Goal: Task Accomplishment & Management: Manage account settings

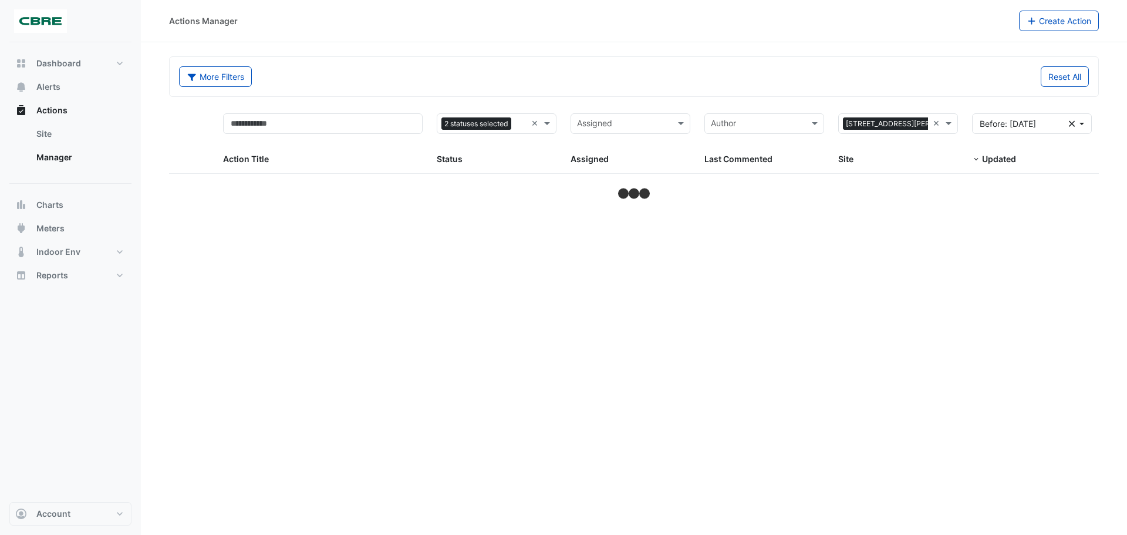
select select "***"
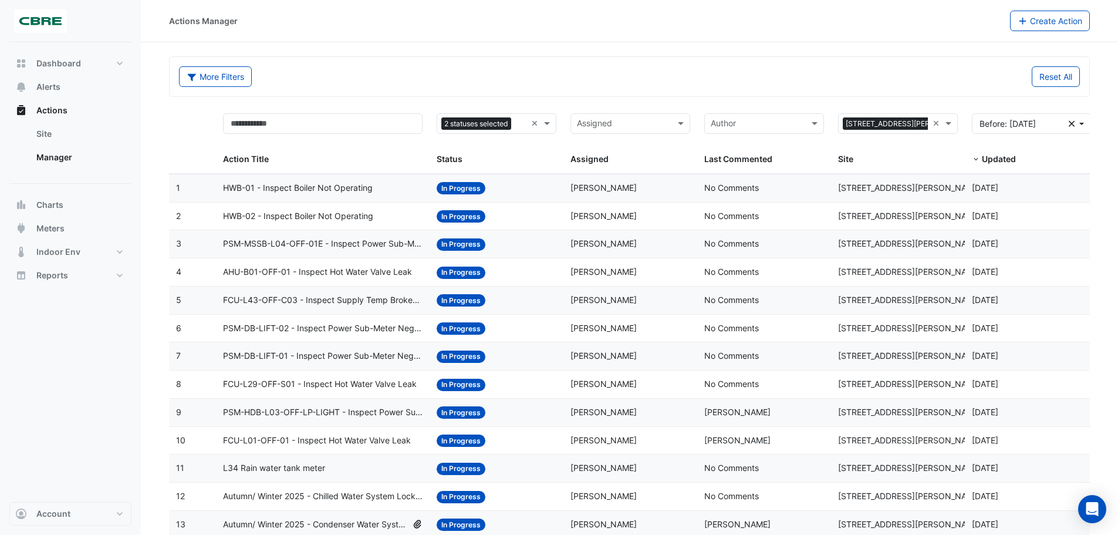
click at [343, 189] on span "HWB-01 - Inspect Boiler Not Operating" at bounding box center [298, 187] width 150 height 13
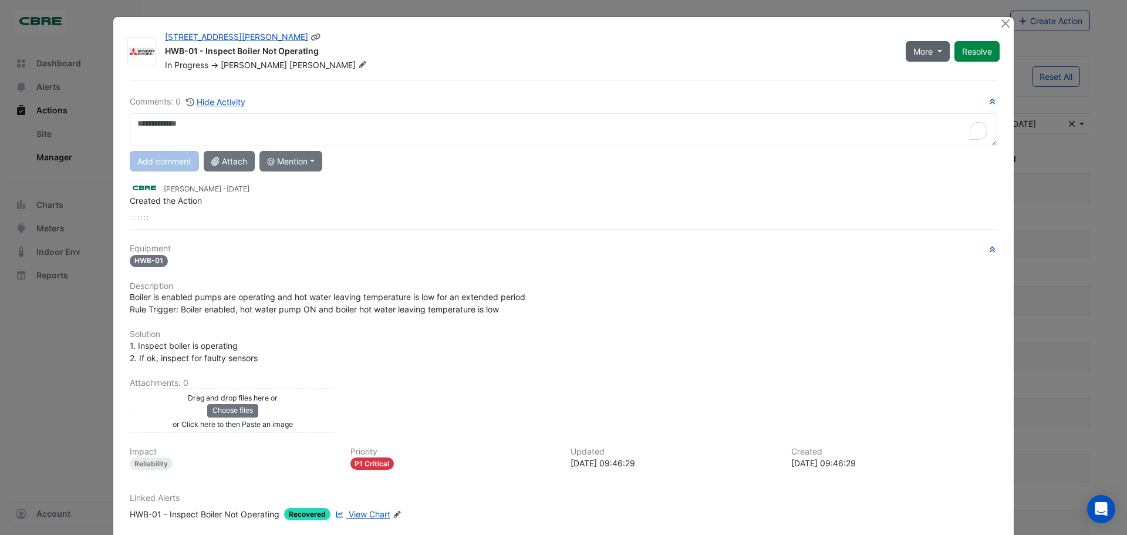
click at [913, 49] on span "More" at bounding box center [922, 51] width 19 height 12
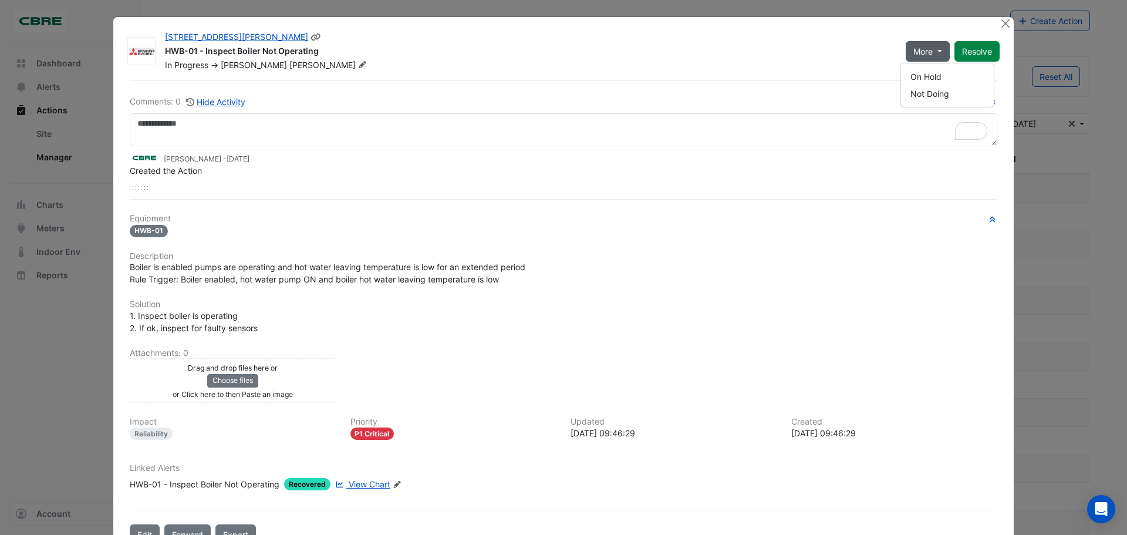
click at [823, 35] on div "[STREET_ADDRESS][PERSON_NAME]" at bounding box center [528, 38] width 727 height 14
click at [290, 66] on div "In Progress -> [PERSON_NAME]" at bounding box center [528, 65] width 729 height 12
drag, startPoint x: 289, startPoint y: 67, endPoint x: 272, endPoint y: 62, distance: 17.8
click at [356, 62] on fa-icon at bounding box center [362, 65] width 13 height 12
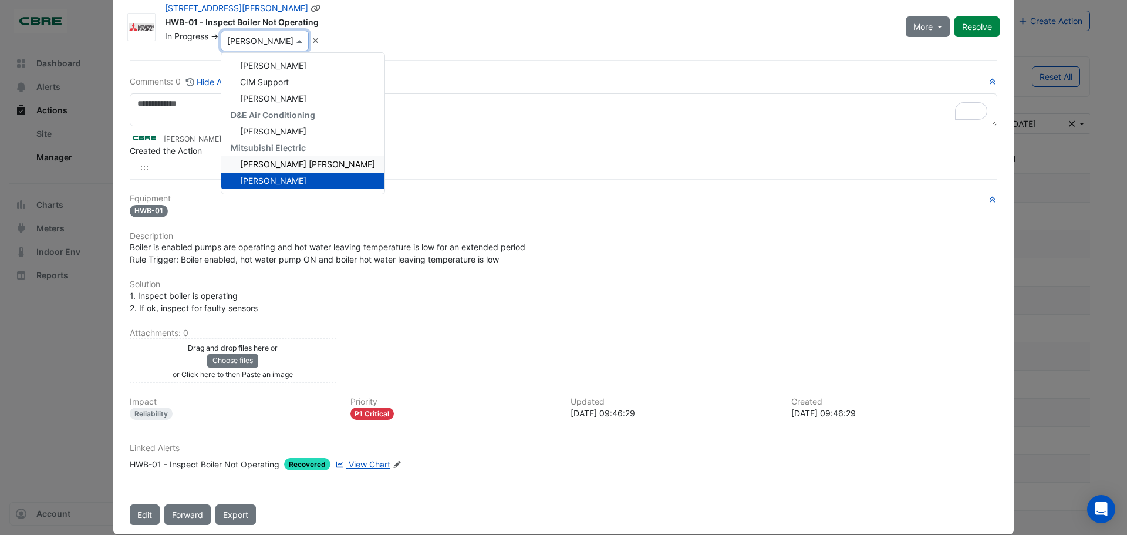
scroll to position [45, 0]
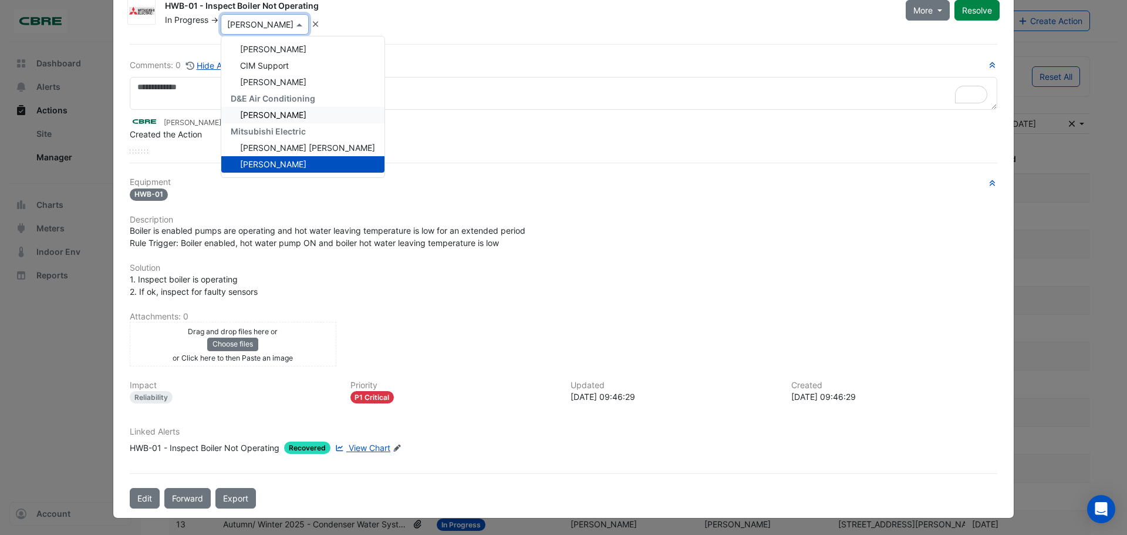
click at [293, 116] on div "[PERSON_NAME]" at bounding box center [302, 115] width 163 height 16
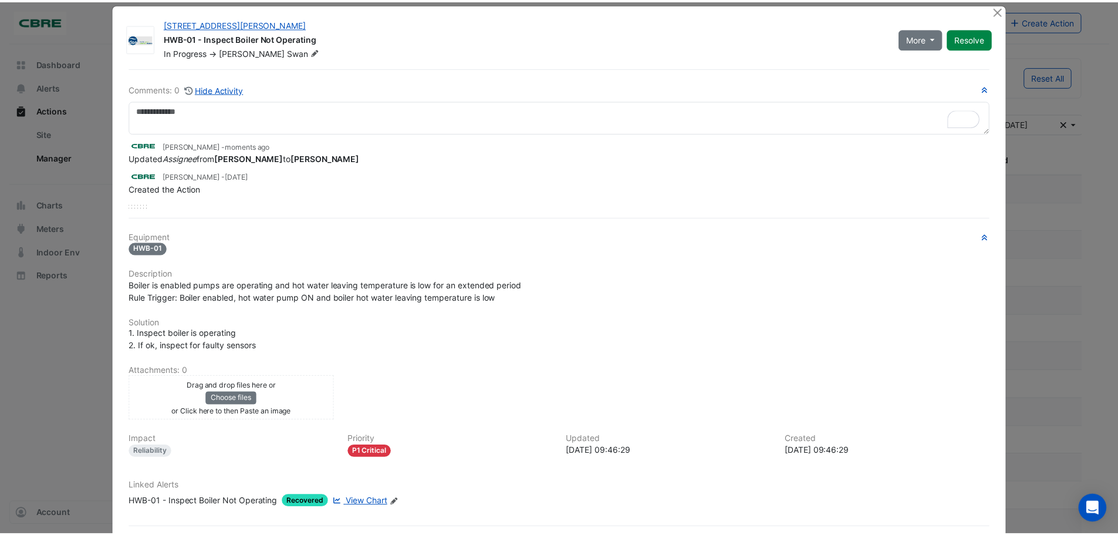
scroll to position [0, 0]
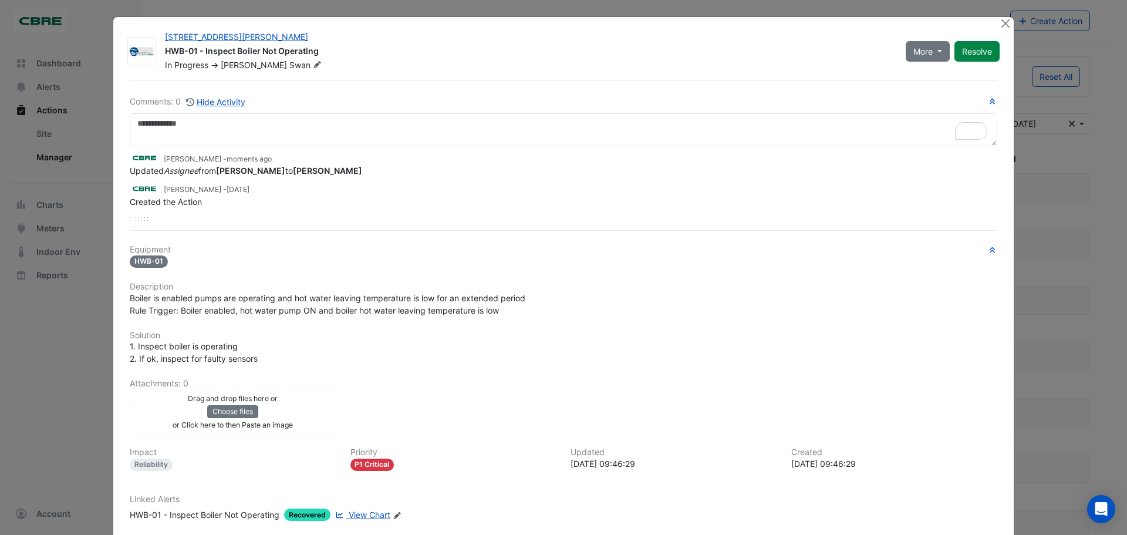
click at [75, 16] on ngb-modal-window "[STREET_ADDRESS][PERSON_NAME] HWB-01 - Inspect Boiler Not Operating In Progress…" at bounding box center [563, 267] width 1127 height 535
click at [119, 27] on div "[STREET_ADDRESS][PERSON_NAME] HWB-01 - Inspect Boiler Not Operating In Progress…" at bounding box center [563, 300] width 900 height 567
click at [57, 23] on ngb-modal-window "[STREET_ADDRESS][PERSON_NAME] HWB-01 - Inspect Boiler Not Operating In Progress…" at bounding box center [563, 267] width 1127 height 535
click at [1002, 26] on button "Close" at bounding box center [1005, 23] width 12 height 12
